Goal: Information Seeking & Learning: Learn about a topic

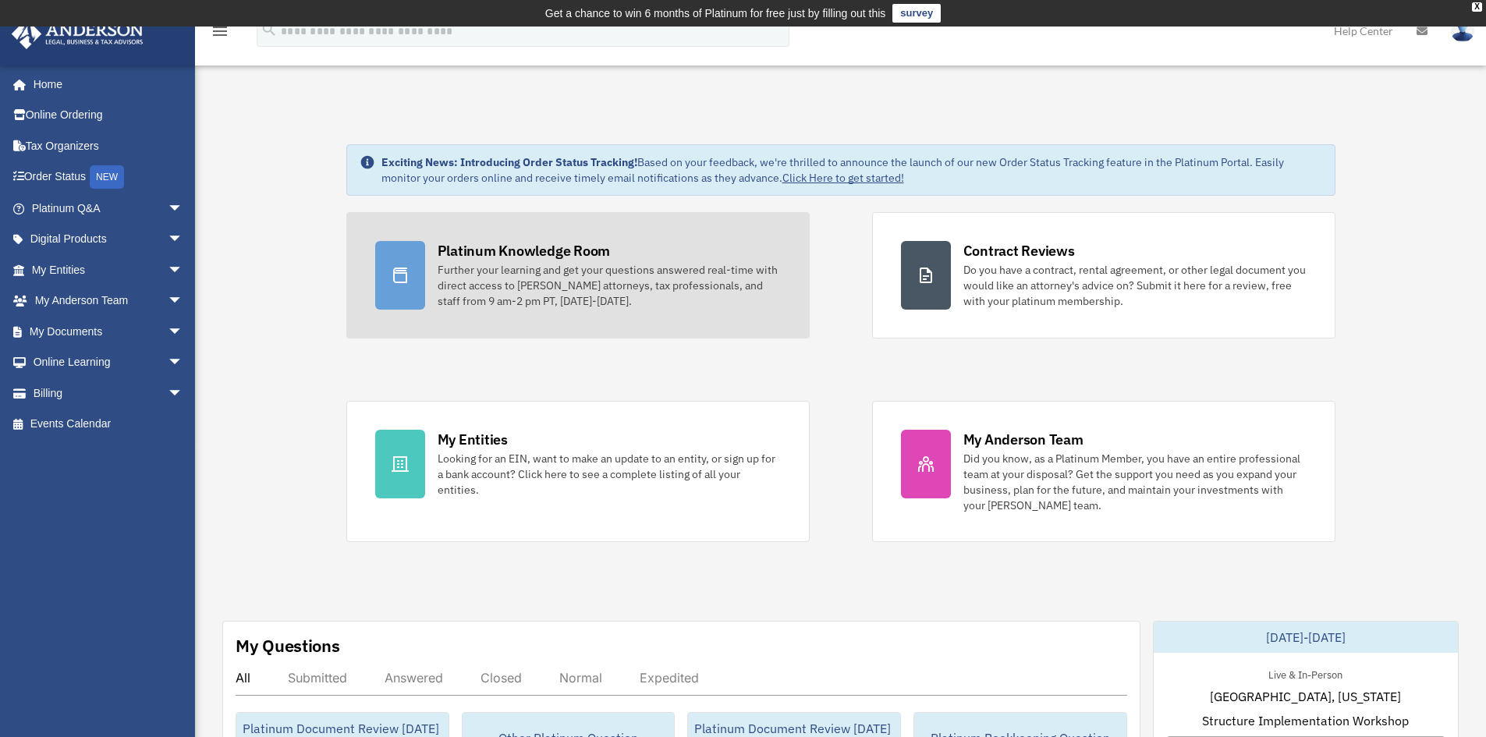
click at [679, 289] on div "Further your learning and get your questions answered real-time with direct acc…" at bounding box center [609, 285] width 343 height 47
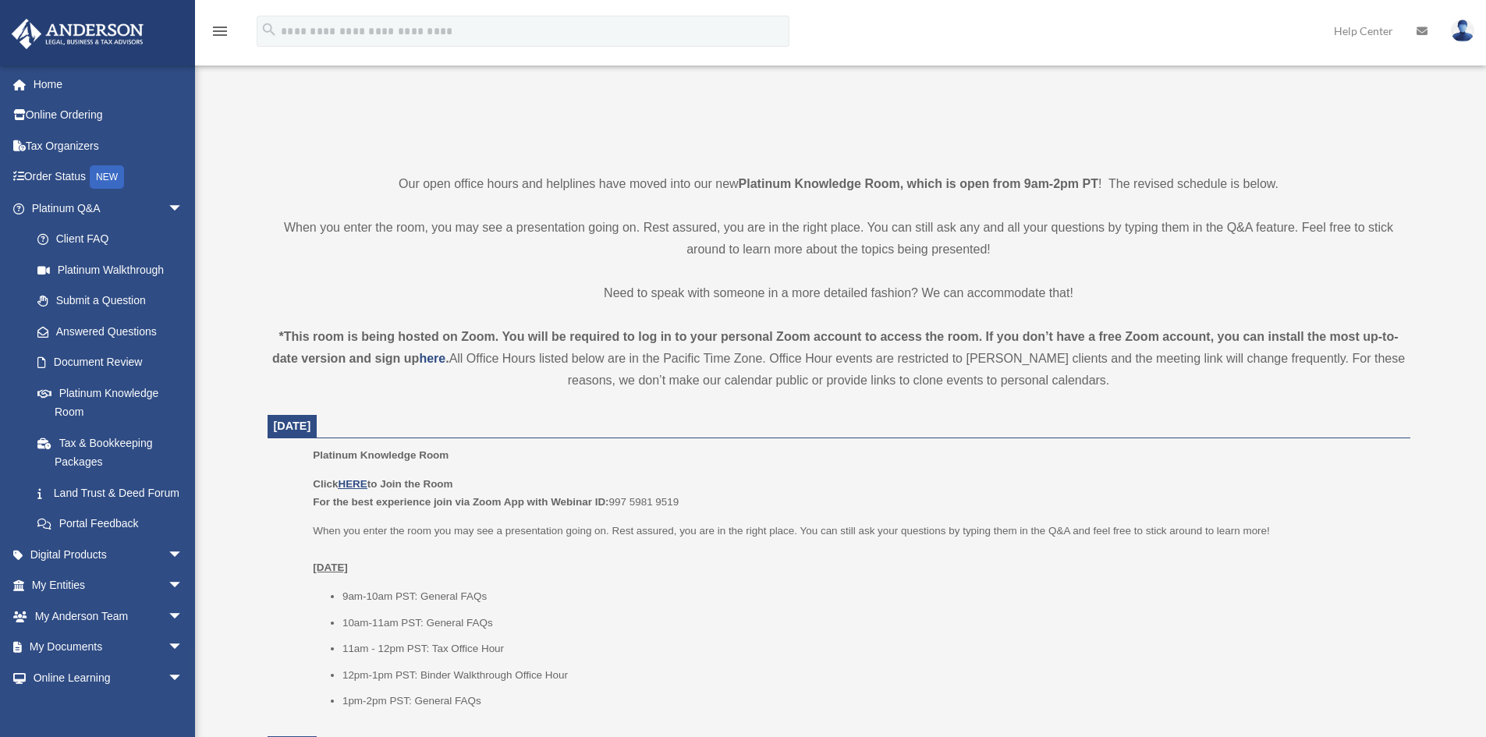
scroll to position [312, 0]
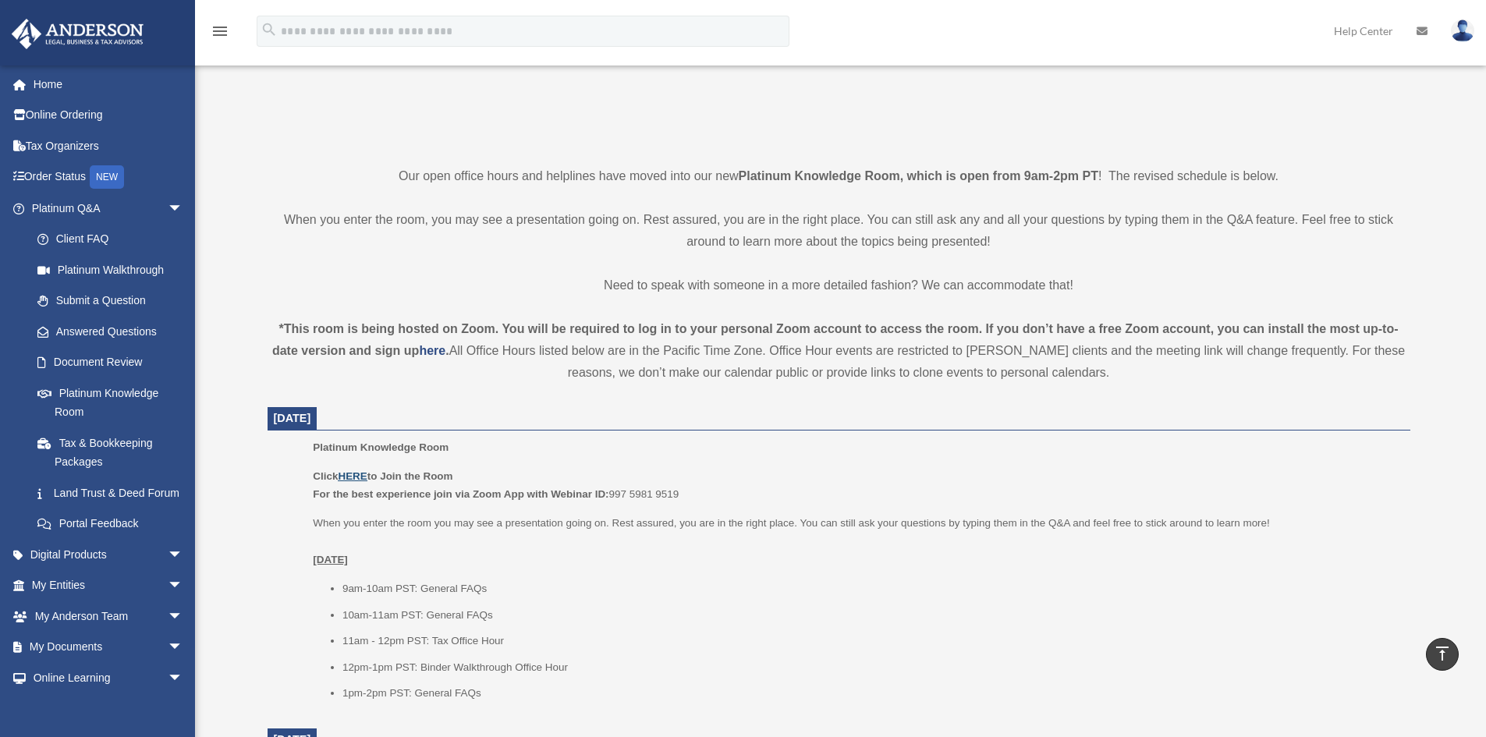
click at [359, 481] on u "HERE" at bounding box center [352, 476] width 29 height 12
click at [744, 449] on p "Platinum Knowledge Room" at bounding box center [856, 448] width 1086 height 19
click at [359, 475] on u "HERE" at bounding box center [352, 476] width 29 height 12
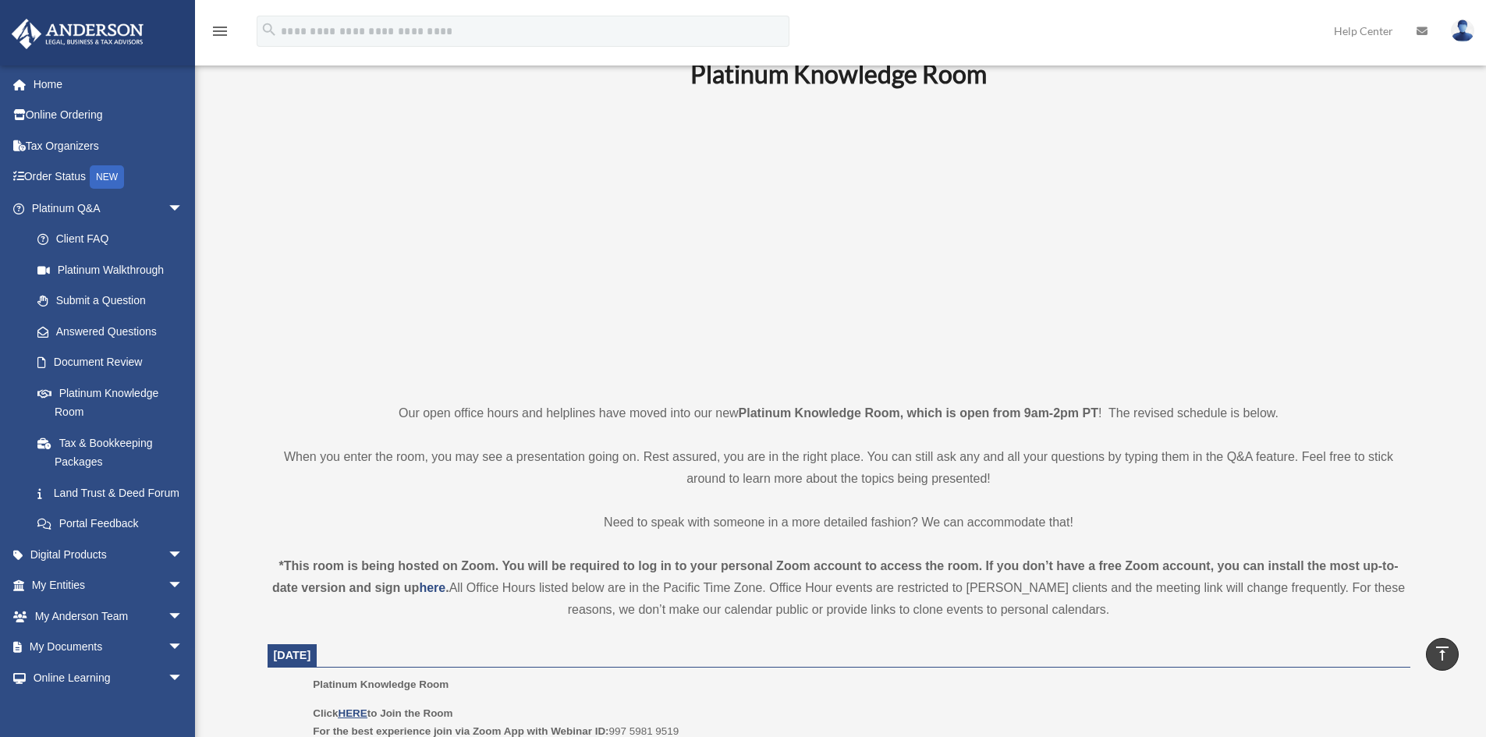
scroll to position [0, 0]
